Goal: Task Accomplishment & Management: Manage account settings

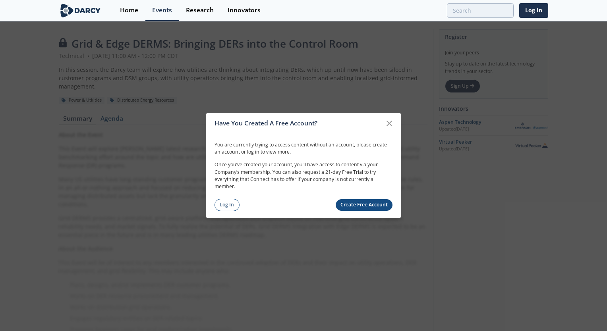
click at [381, 206] on link "Create Free Account" at bounding box center [364, 205] width 57 height 12
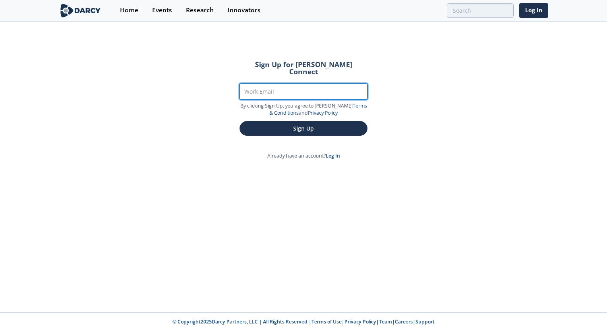
click at [303, 83] on input "Work Email" at bounding box center [304, 91] width 128 height 16
type input "p"
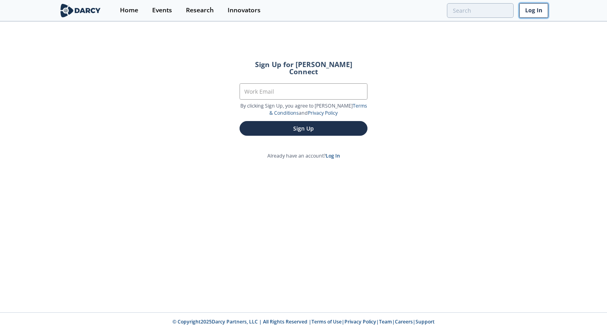
click at [537, 8] on link "Log In" at bounding box center [533, 10] width 29 height 15
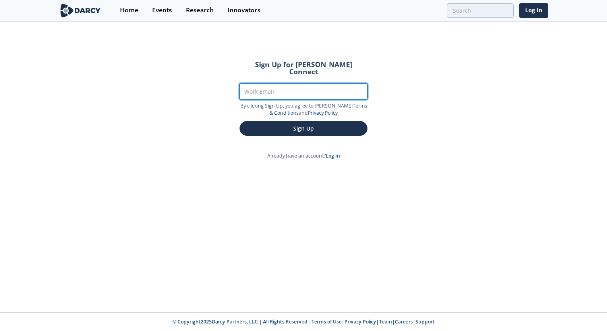
click at [273, 83] on input "Work Email" at bounding box center [304, 91] width 128 height 16
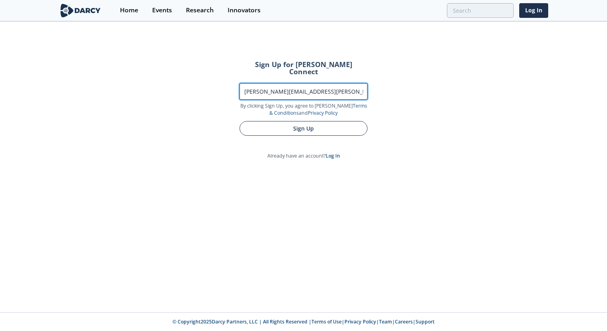
type input "[PERSON_NAME][EMAIL_ADDRESS][PERSON_NAME][DOMAIN_NAME]"
click at [297, 124] on button "Sign Up" at bounding box center [304, 128] width 128 height 15
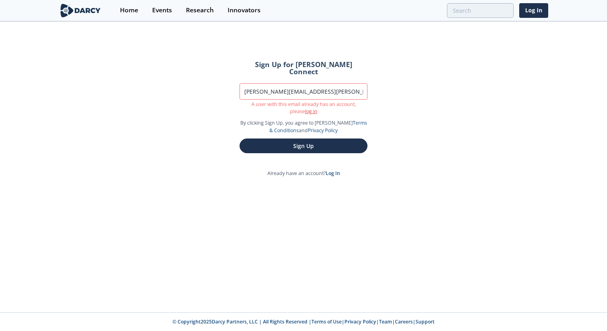
click at [305, 108] on link "log in" at bounding box center [311, 111] width 12 height 7
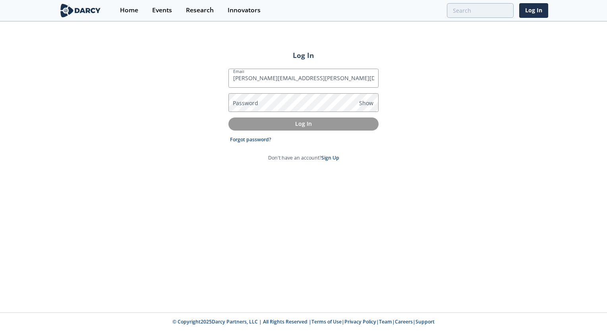
type input "[PERSON_NAME][EMAIL_ADDRESS][PERSON_NAME][DOMAIN_NAME]"
click at [242, 141] on link "Forgot password?" at bounding box center [250, 139] width 41 height 7
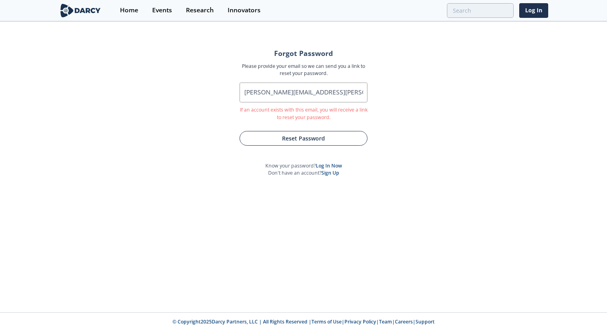
click at [294, 136] on button "Reset Password" at bounding box center [304, 138] width 128 height 15
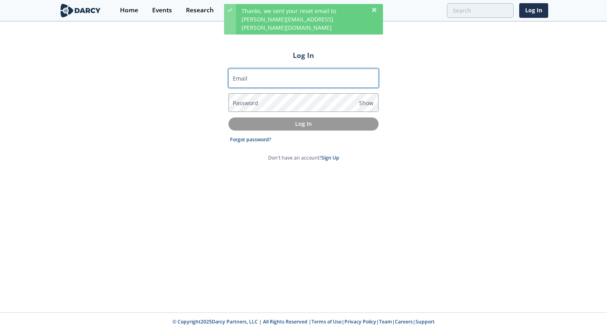
click at [309, 77] on input "Email" at bounding box center [303, 78] width 150 height 19
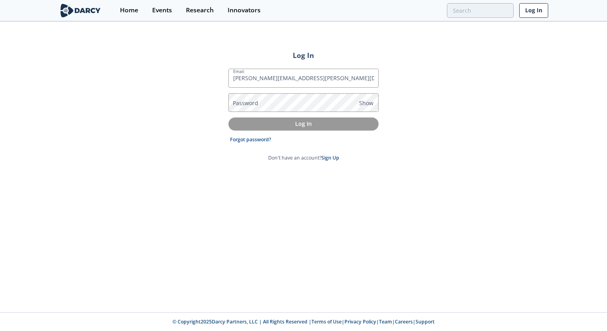
type input "[PERSON_NAME][EMAIL_ADDRESS][PERSON_NAME][DOMAIN_NAME]"
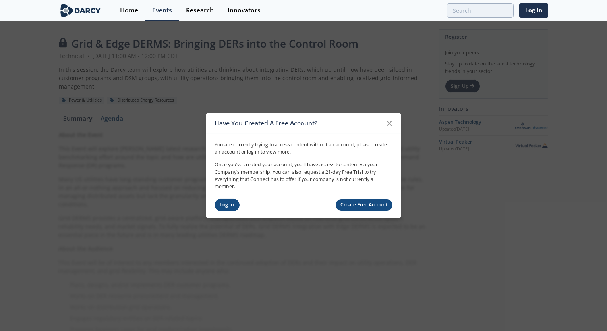
click at [229, 204] on link "Log In" at bounding box center [227, 205] width 25 height 12
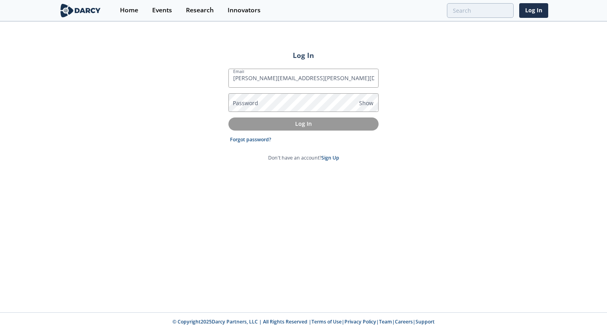
type input "[PERSON_NAME][EMAIL_ADDRESS][PERSON_NAME][DOMAIN_NAME]"
click at [249, 141] on link "Forgot password?" at bounding box center [250, 139] width 41 height 7
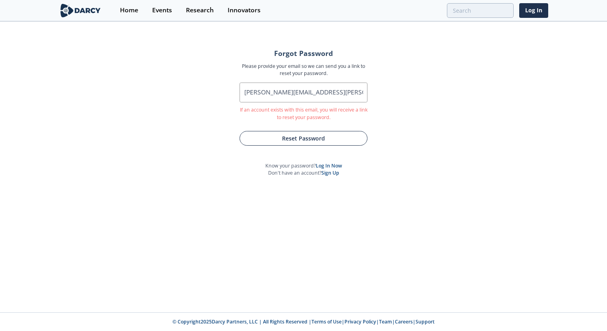
click at [290, 138] on button "Reset Password" at bounding box center [304, 138] width 128 height 15
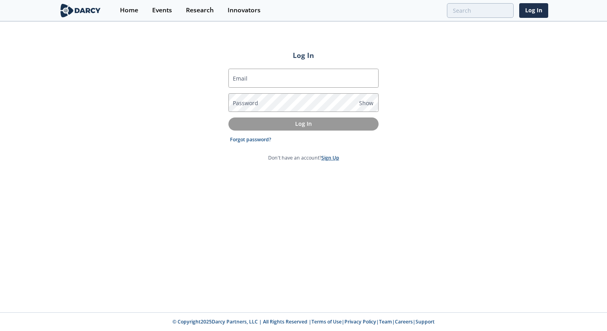
click at [331, 158] on link "Sign Up" at bounding box center [330, 158] width 18 height 7
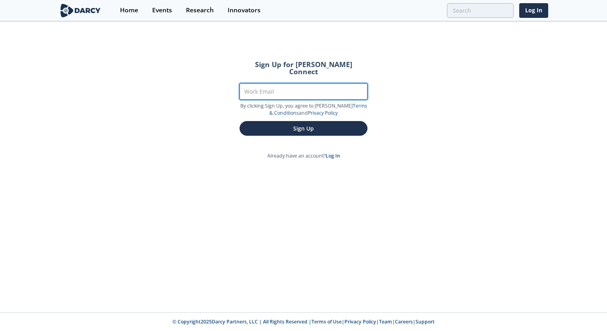
click at [316, 83] on input "Work Email" at bounding box center [304, 91] width 128 height 16
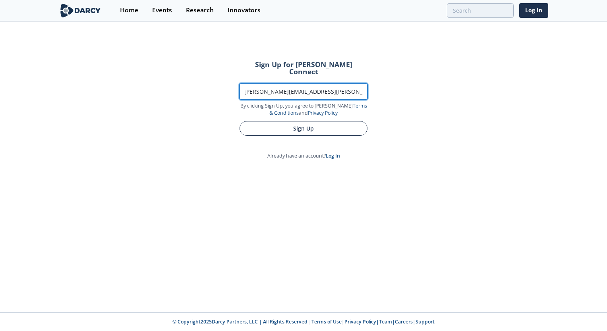
type input "[PERSON_NAME][EMAIL_ADDRESS][PERSON_NAME][DOMAIN_NAME]"
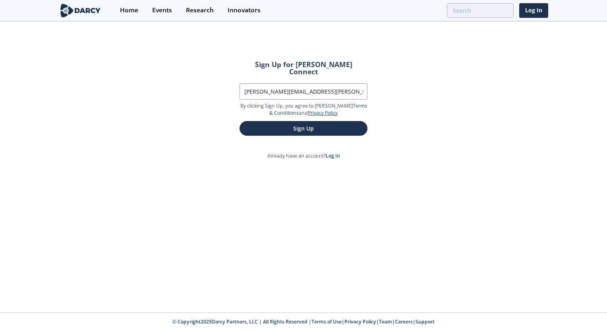
click at [314, 125] on form "Sign Up for Darcy Connect Work Email pauravi.shah@comed.com By clicking Sign Up…" at bounding box center [303, 98] width 150 height 97
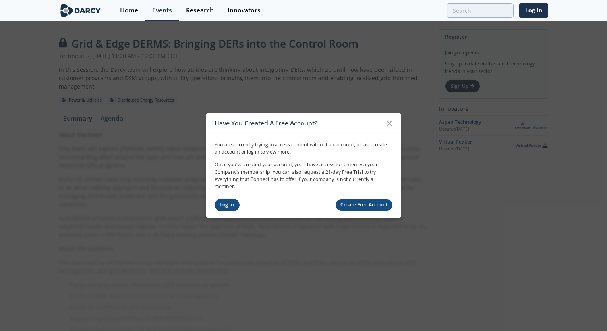
click at [229, 206] on link "Log In" at bounding box center [227, 205] width 25 height 12
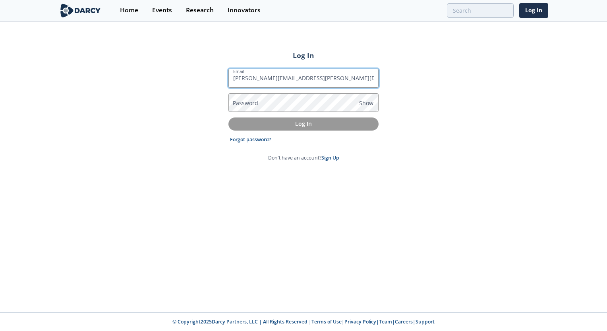
type input "[PERSON_NAME][EMAIL_ADDRESS][PERSON_NAME][DOMAIN_NAME]"
click at [252, 142] on link "Forgot password?" at bounding box center [250, 139] width 41 height 7
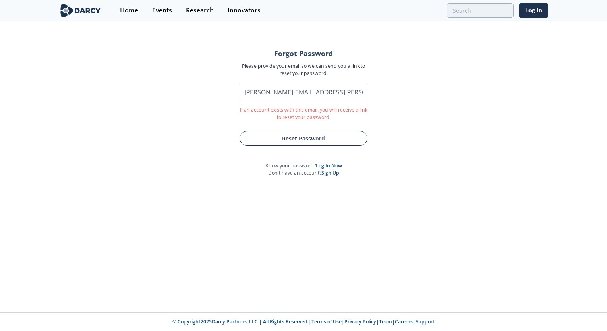
click at [290, 139] on button "Reset Password" at bounding box center [304, 138] width 128 height 15
